Goal: Use online tool/utility: Utilize a website feature to perform a specific function

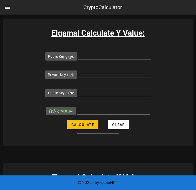
scroll to position [119, 0]
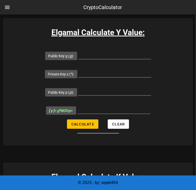
click at [92, 93] on input "Public Key p ( p ):" at bounding box center [114, 91] width 73 height 8
click at [91, 91] on input "Public Key p ( p ):" at bounding box center [114, 91] width 73 height 8
paste input "14912432766367177751"
type input "14912432766367177751"
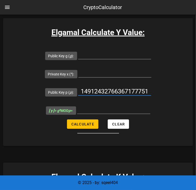
scroll to position [0, 0]
click at [93, 53] on input "Public Key g ( g ):" at bounding box center [114, 55] width 73 height 8
paste input "2784687438861268863"
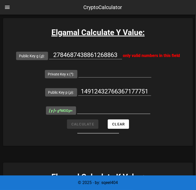
click at [112, 110] on input "[ y ] = g x MOD p =" at bounding box center [113, 109] width 73 height 8
drag, startPoint x: 112, startPoint y: 110, endPoint x: 98, endPoint y: 114, distance: 14.4
drag, startPoint x: 98, startPoint y: 114, endPoint x: 96, endPoint y: 108, distance: 5.9
click at [96, 108] on input "[ y ] = g x MOD p =" at bounding box center [113, 109] width 73 height 8
click at [93, 76] on input "Private Key x ( x ):" at bounding box center [114, 73] width 73 height 8
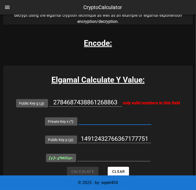
scroll to position [72, 0]
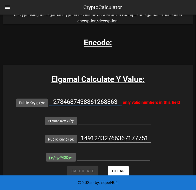
drag, startPoint x: 56, startPoint y: 100, endPoint x: 157, endPoint y: 107, distance: 101.0
click at [157, 107] on div "Public Key g ( g ): 2784687438861268863 only valid numbers in this field" at bounding box center [98, 102] width 164 height 18
type input "2"
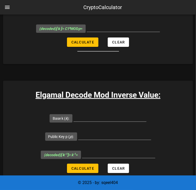
scroll to position [997, 0]
